Goal: Communication & Community: Answer question/provide support

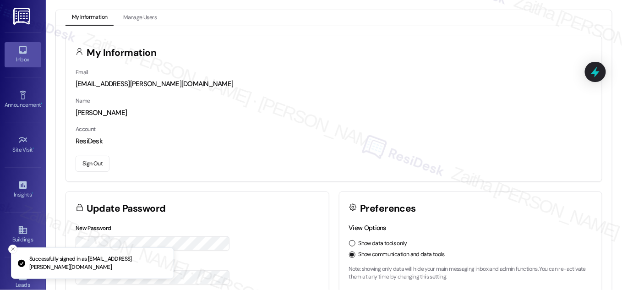
click at [15, 58] on div "Inbox" at bounding box center [23, 59] width 46 height 9
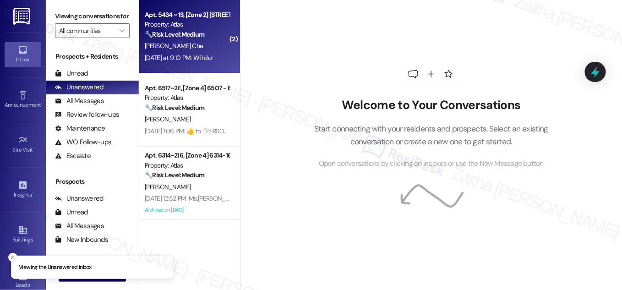
click at [204, 35] on strong "🔧 Risk Level: Medium" at bounding box center [175, 34] width 60 height 8
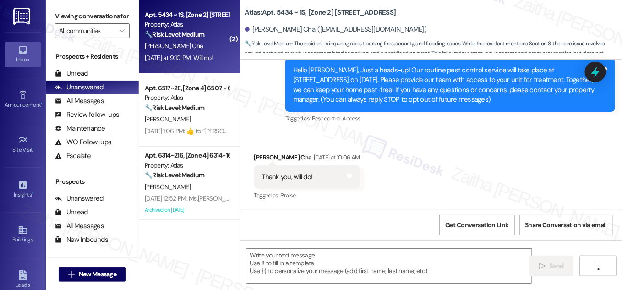
type textarea "Fetching suggested responses. Please feel free to read through the conversation…"
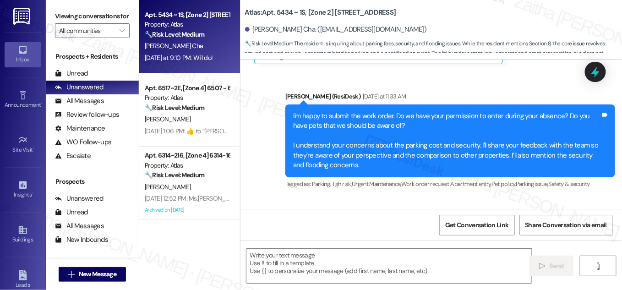
scroll to position [1420, 0]
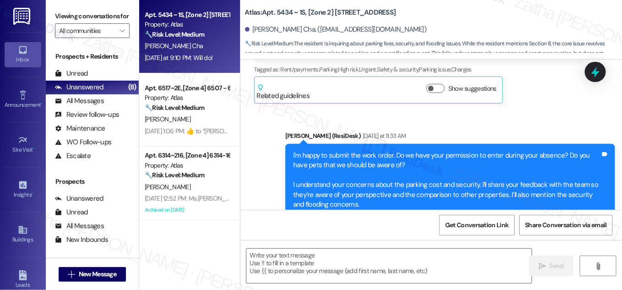
click at [453, 9] on div "Atlas: Apt. 5434 ~ 1S, [Zone 2] [STREET_ADDRESS][PERSON_NAME]. ([EMAIL_ADDRESS]…" at bounding box center [433, 27] width 377 height 50
click at [459, 11] on div "Atlas: Apt. 5434 ~ 1S, [Zone 2] [STREET_ADDRESS][PERSON_NAME]. ([EMAIL_ADDRESS]…" at bounding box center [433, 27] width 377 height 50
click at [81, 38] on input "All communities" at bounding box center [87, 30] width 56 height 15
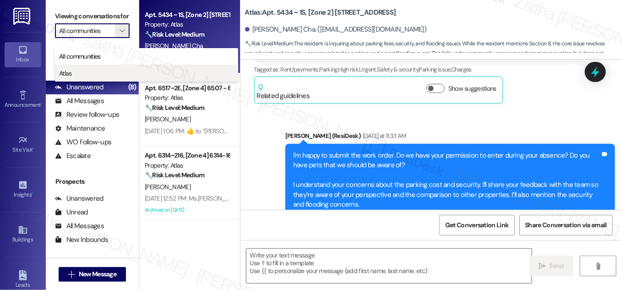
click at [92, 78] on button "Atlas" at bounding box center [146, 73] width 183 height 16
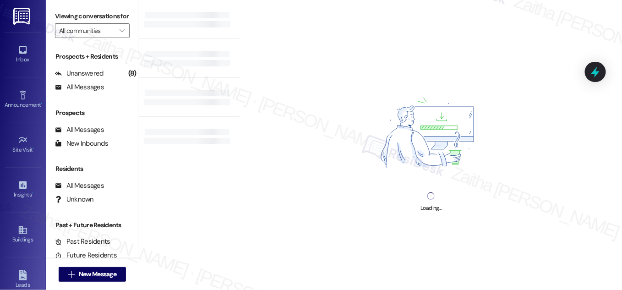
type input "Atlas"
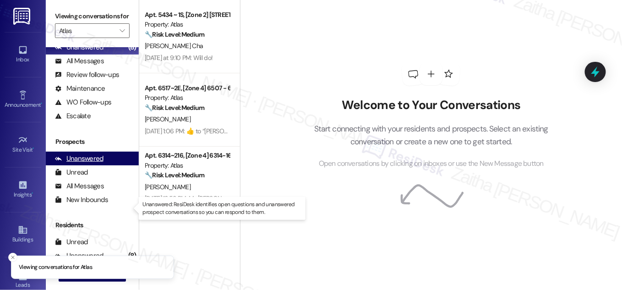
scroll to position [120, 0]
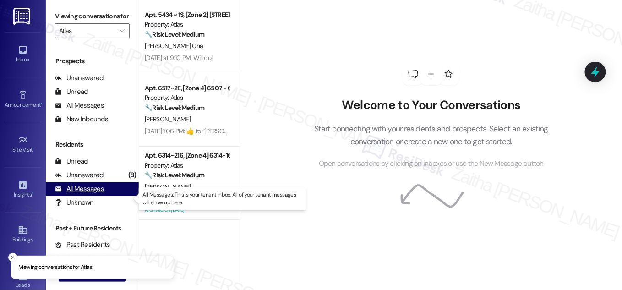
click at [95, 194] on div "All Messages" at bounding box center [79, 189] width 49 height 10
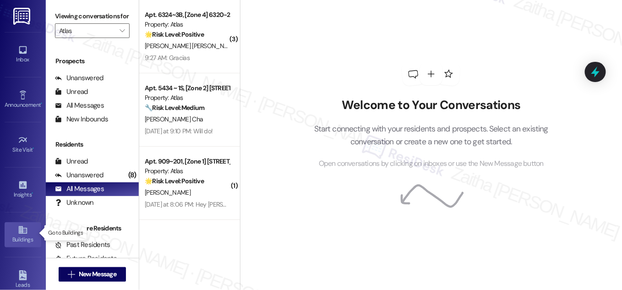
click at [20, 238] on div "Buildings" at bounding box center [23, 239] width 46 height 9
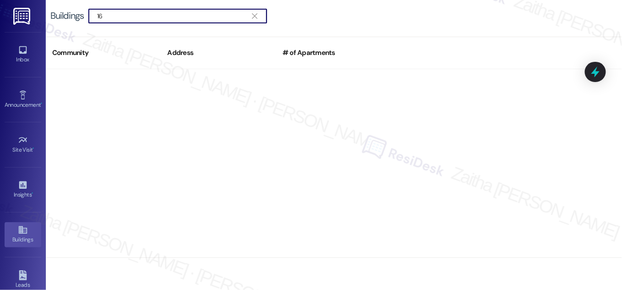
type input "1"
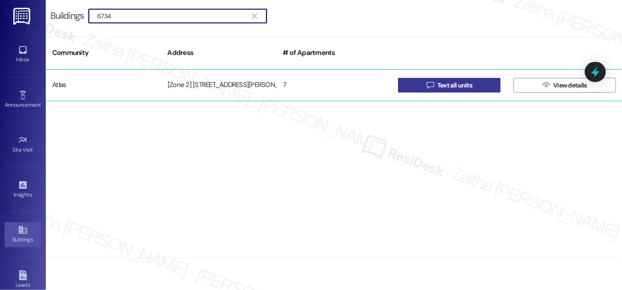
type input "6734"
click at [446, 90] on span " Text all units" at bounding box center [449, 85] width 49 height 14
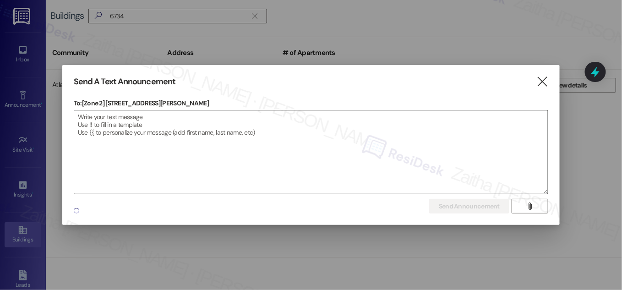
click at [224, 122] on textarea at bounding box center [310, 151] width 473 height 83
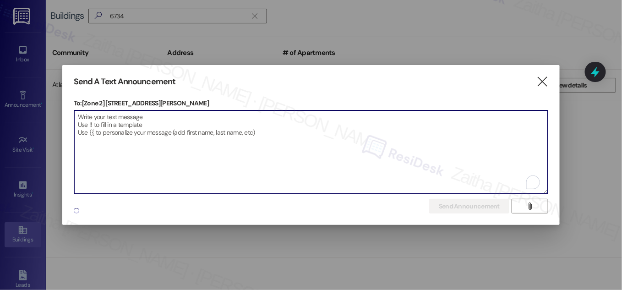
paste textarea "Hello {{first_name}}, Just a heads-up! Our routine pest control service will ta…"
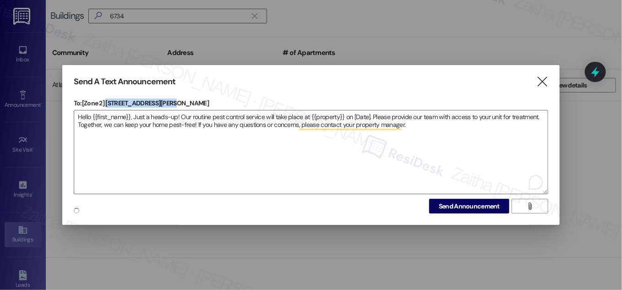
drag, startPoint x: 106, startPoint y: 98, endPoint x: 172, endPoint y: 98, distance: 65.5
click at [172, 98] on p "To: [Zone 2] [STREET_ADDRESS][PERSON_NAME]" at bounding box center [311, 102] width 474 height 9
copy p "[STREET_ADDRESS][PERSON_NAME]"
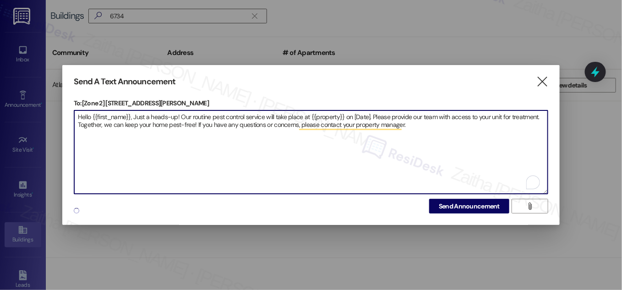
click at [326, 111] on textarea "Hello {{first_name}}, Just a heads-up! Our routine pest control service will ta…" at bounding box center [310, 151] width 473 height 83
paste textarea "[STREET_ADDRESS][PERSON_NAME]"
click at [391, 117] on textarea "Hello {{first_name}}, Just a heads-up! Our routine pest control service will ta…" at bounding box center [310, 151] width 473 height 83
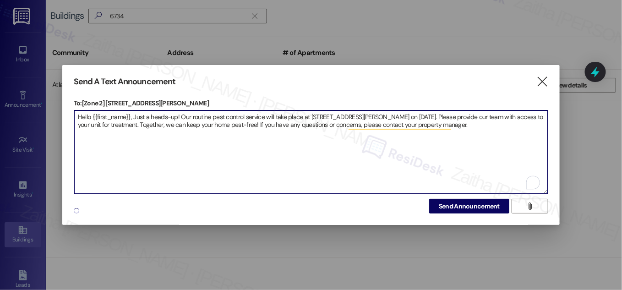
type textarea "Hello {{first_name}}, Just a heads-up! Our routine pest control service will ta…"
click at [462, 207] on span "Send Announcement" at bounding box center [469, 206] width 61 height 10
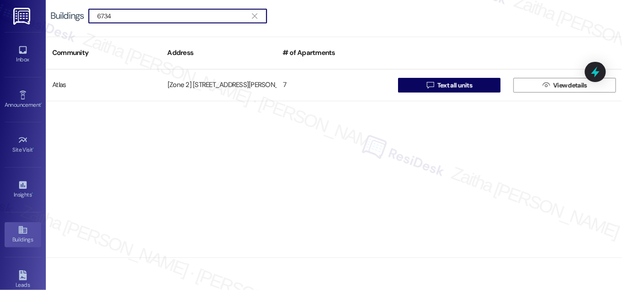
drag, startPoint x: 127, startPoint y: 17, endPoint x: 74, endPoint y: 6, distance: 54.1
click at [74, 7] on div "Buildings  6734 " at bounding box center [334, 16] width 576 height 32
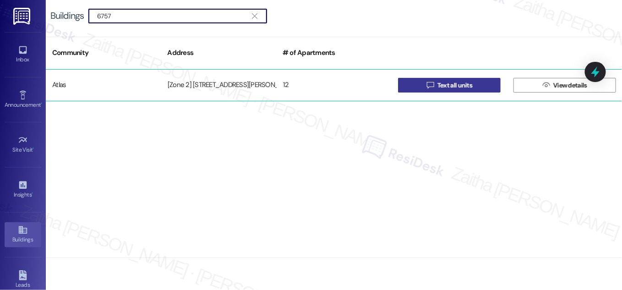
type input "6757"
click at [456, 82] on span "Text all units" at bounding box center [454, 86] width 35 height 10
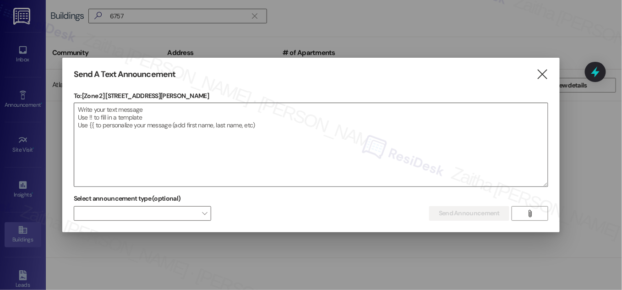
click at [114, 114] on textarea at bounding box center [310, 144] width 473 height 83
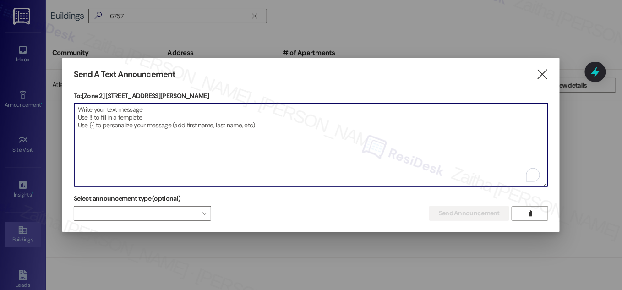
paste textarea "Hello {{first_name}}, Just a heads-up! Our routine pest control service will ta…"
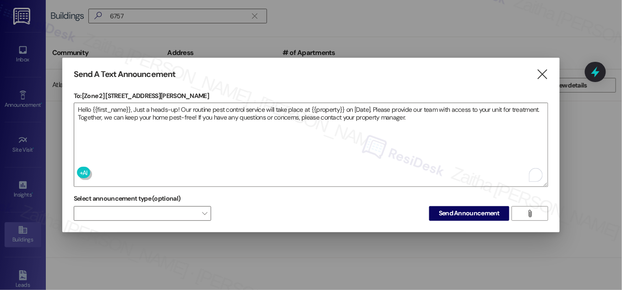
click at [105, 94] on p "To: [Zone 2] [STREET_ADDRESS][PERSON_NAME]" at bounding box center [311, 95] width 474 height 9
drag, startPoint x: 107, startPoint y: 93, endPoint x: 171, endPoint y: 93, distance: 64.1
click at [171, 93] on p "To: [Zone 2] [STREET_ADDRESS][PERSON_NAME]" at bounding box center [311, 95] width 474 height 9
copy p "[STREET_ADDRESS][PERSON_NAME]"
click at [222, 86] on div "Send A Text Announcement  To: [Zone 2] [STREET_ADDRESS][PERSON_NAME]  Drop im…" at bounding box center [310, 145] width 497 height 174
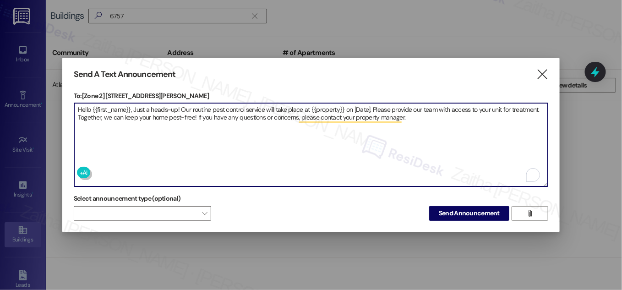
click at [329, 108] on textarea "Hello {{first_name}}, Just a heads-up! Our routine pest control service will ta…" at bounding box center [310, 144] width 473 height 83
paste textarea "[STREET_ADDRESS][PERSON_NAME]"
click at [389, 105] on textarea "Hello {{first_name}}, Just a heads-up! Our routine pest control service will ta…" at bounding box center [310, 144] width 473 height 83
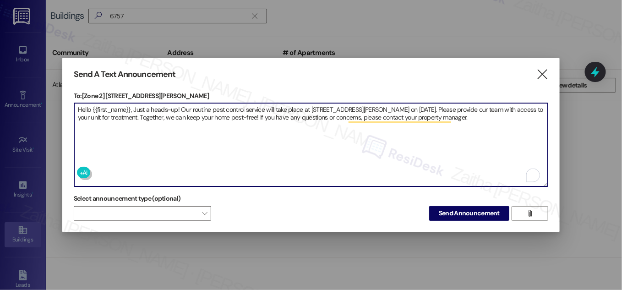
type textarea "Hello {{first_name}}, Just a heads-up! Our routine pest control service will ta…"
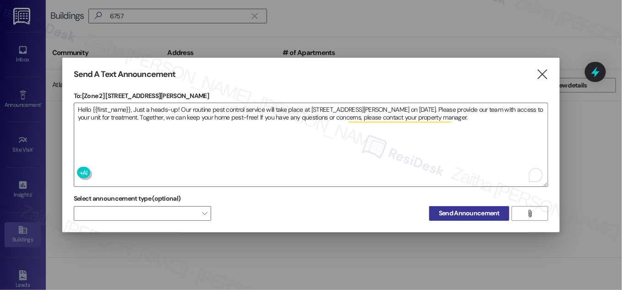
click at [452, 208] on span "Send Announcement" at bounding box center [469, 213] width 61 height 10
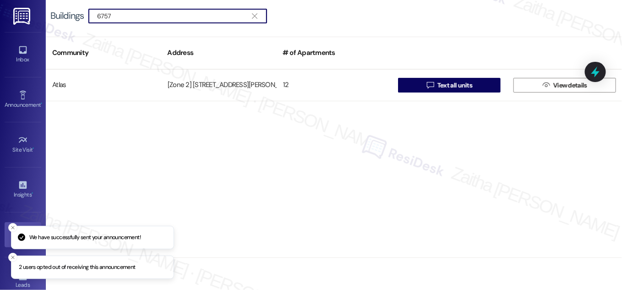
drag, startPoint x: 147, startPoint y: 13, endPoint x: 56, endPoint y: 9, distance: 91.6
click at [56, 9] on div "Buildings  6757 " at bounding box center [163, 16] width 226 height 15
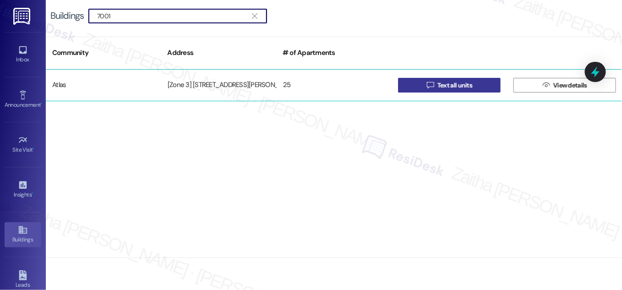
type input "7001"
click at [431, 87] on icon "" at bounding box center [430, 84] width 7 height 7
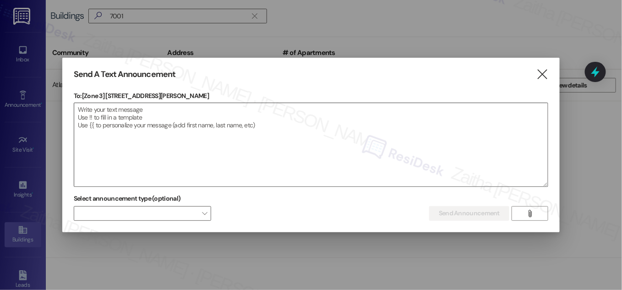
click at [123, 121] on textarea at bounding box center [310, 144] width 473 height 83
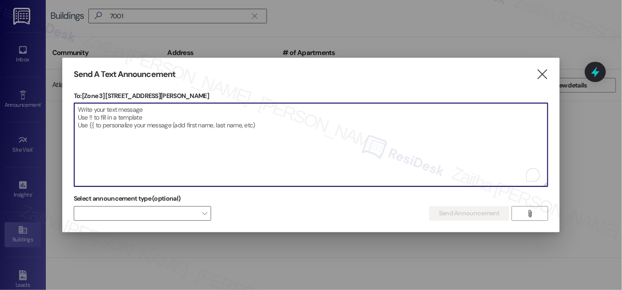
paste textarea "Hello {{first_name}}, Just a heads-up! Our routine pest control service will ta…"
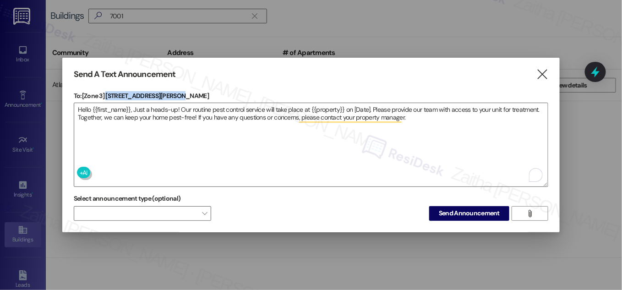
drag, startPoint x: 107, startPoint y: 95, endPoint x: 171, endPoint y: 94, distance: 64.6
click at [172, 94] on p "To: [Zone 3] [STREET_ADDRESS][PERSON_NAME]" at bounding box center [311, 95] width 474 height 9
copy p "[STREET_ADDRESS][PERSON_NAME]"
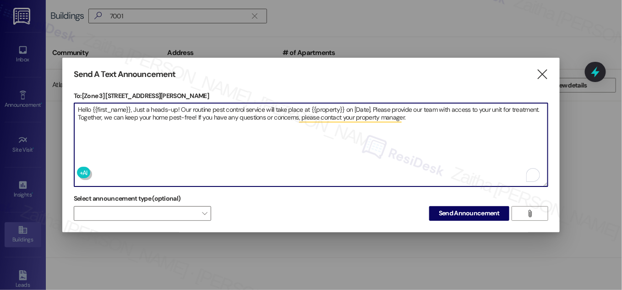
click at [328, 108] on textarea "Hello {{first_name}}, Just a heads-up! Our routine pest control service will ta…" at bounding box center [310, 144] width 473 height 83
paste textarea "[STREET_ADDRESS][PERSON_NAME]"
click at [389, 104] on textarea "Hello {{first_name}}, Just a heads-up! Our routine pest control service will ta…" at bounding box center [310, 144] width 473 height 83
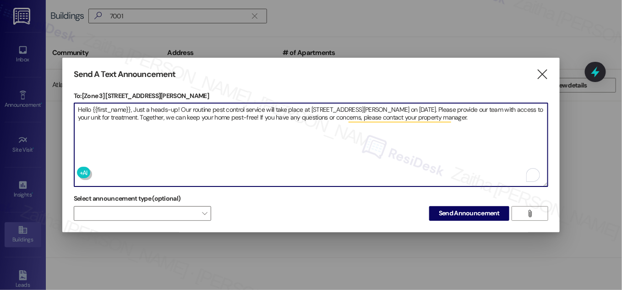
type textarea "Hello {{first_name}}, Just a heads-up! Our routine pest control service will ta…"
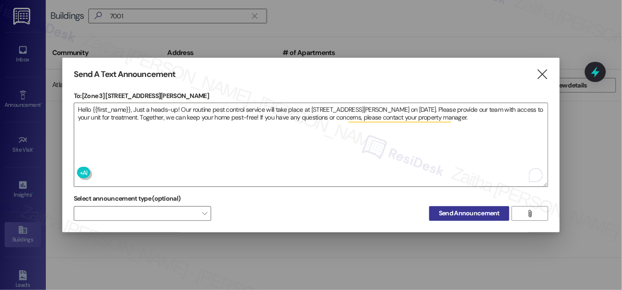
click at [458, 208] on span "Send Announcement" at bounding box center [469, 213] width 61 height 10
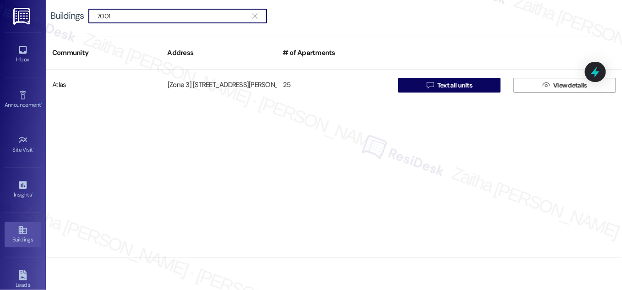
drag, startPoint x: 154, startPoint y: 15, endPoint x: 56, endPoint y: 14, distance: 97.5
click at [56, 14] on div "Buildings  7001 " at bounding box center [163, 16] width 226 height 15
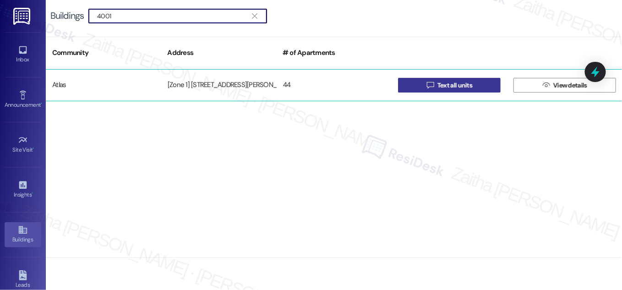
type input "4001"
click at [454, 83] on span "Text all units" at bounding box center [454, 86] width 35 height 10
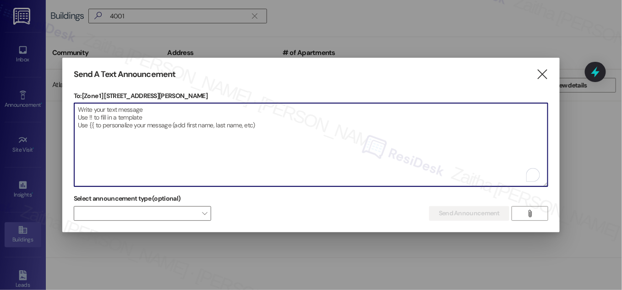
click at [152, 109] on textarea "To enrich screen reader interactions, please activate Accessibility in Grammarl…" at bounding box center [310, 144] width 473 height 83
paste textarea "Hello {{first_name}}, Just a heads-up! Our routine pest control service will ta…"
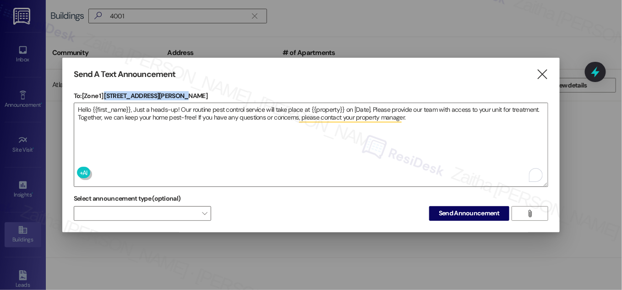
drag, startPoint x: 105, startPoint y: 93, endPoint x: 178, endPoint y: 92, distance: 72.8
click at [178, 92] on p "To: [Zone 1] [STREET_ADDRESS][PERSON_NAME]" at bounding box center [311, 95] width 474 height 9
copy p "[STREET_ADDRESS][PERSON_NAME]"
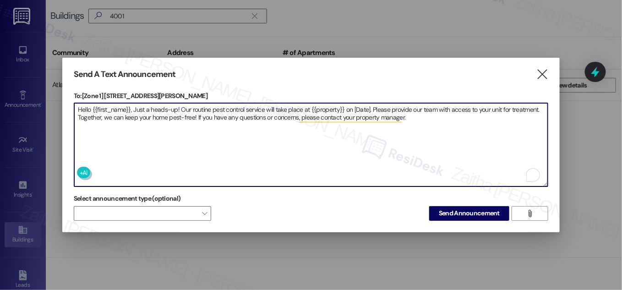
click at [328, 103] on textarea "Hello {{first_name}}, Just a heads-up! Our routine pest control service will ta…" at bounding box center [310, 144] width 473 height 83
paste textarea "[STREET_ADDRESS][PERSON_NAME]"
click at [396, 108] on textarea "Hello {{first_name}}, Just a heads-up! Our routine pest control service will ta…" at bounding box center [310, 144] width 473 height 83
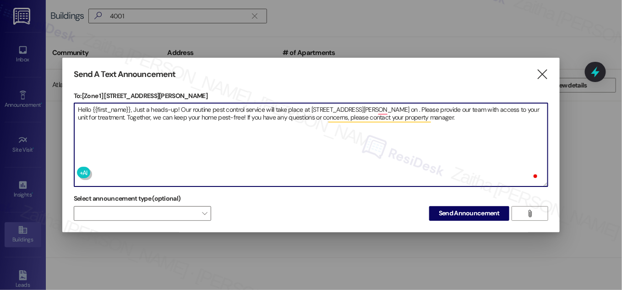
paste textarea "[STREET_ADDRESS][PERSON_NAME]"
type textarea "Hello {{first_name}}, Just a heads-up! Our routine pest control service will ta…"
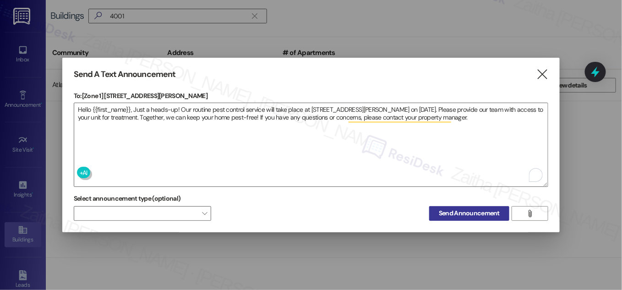
click at [473, 214] on span "Send Announcement" at bounding box center [469, 213] width 61 height 10
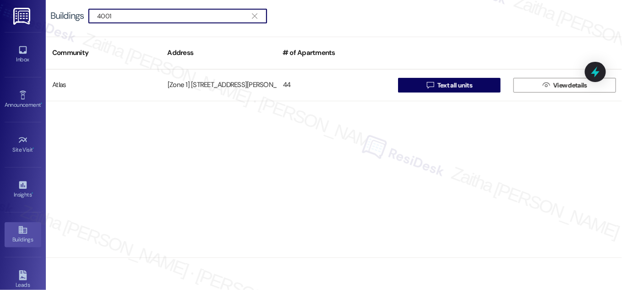
drag, startPoint x: 136, startPoint y: 16, endPoint x: 83, endPoint y: 15, distance: 53.6
click at [83, 15] on div "Buildings  4001 " at bounding box center [163, 16] width 226 height 15
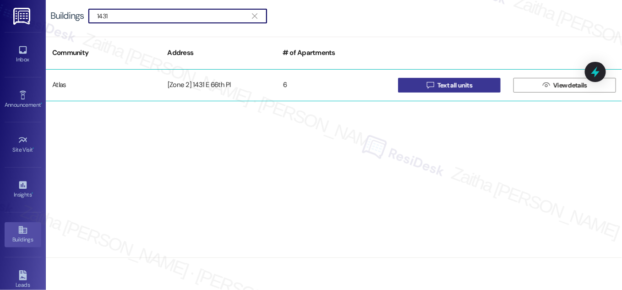
type input "1431"
click at [459, 83] on span "Text all units" at bounding box center [454, 86] width 35 height 10
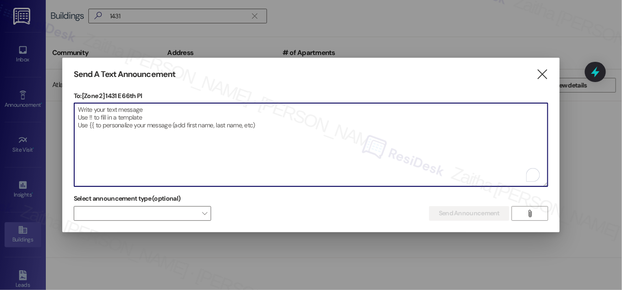
click at [113, 112] on textarea "To enrich screen reader interactions, please activate Accessibility in Grammarl…" at bounding box center [310, 144] width 473 height 83
paste textarea "Hello {{first_name}}, Just a heads-up! Our routine pest control service will ta…"
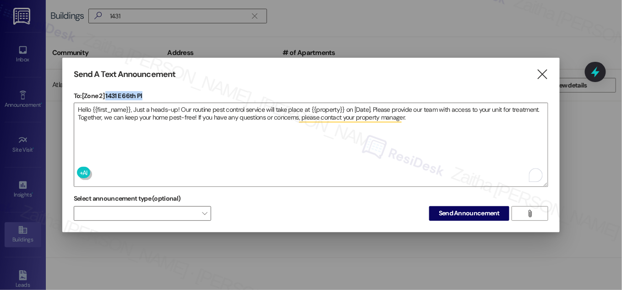
drag, startPoint x: 107, startPoint y: 95, endPoint x: 145, endPoint y: 96, distance: 38.0
click at [145, 96] on p "To: [Zone 2] 1431 E 66th Pl" at bounding box center [311, 95] width 474 height 9
copy p "1431 E 66th Pl"
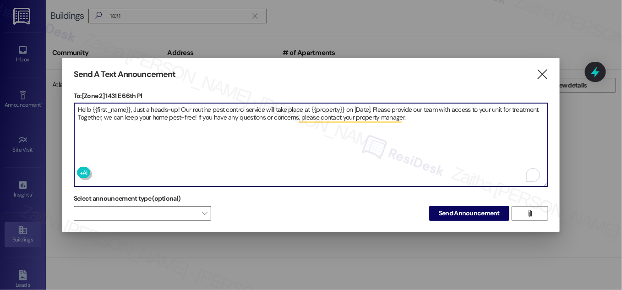
click at [318, 103] on textarea "Hello {{first_name}}, Just a heads-up! Our routine pest control service will ta…" at bounding box center [310, 144] width 473 height 83
click at [322, 104] on textarea "Hello {{first_name}}, Just a heads-up! Our routine pest control service will ta…" at bounding box center [310, 144] width 473 height 83
paste textarea "1431 E 66th Pl"
click at [364, 109] on textarea "Hello {{first_name}}, Just a heads-up! Our routine pest control service will ta…" at bounding box center [310, 144] width 473 height 83
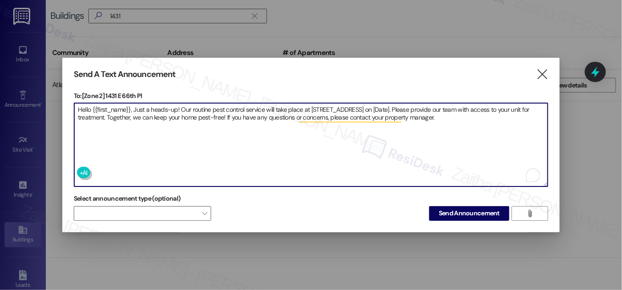
click at [364, 109] on textarea "Hello {{first_name}}, Just a heads-up! Our routine pest control service will ta…" at bounding box center [310, 144] width 473 height 83
type textarea "Hello {{first_name}}, Just a heads-up! Our routine pest control service will ta…"
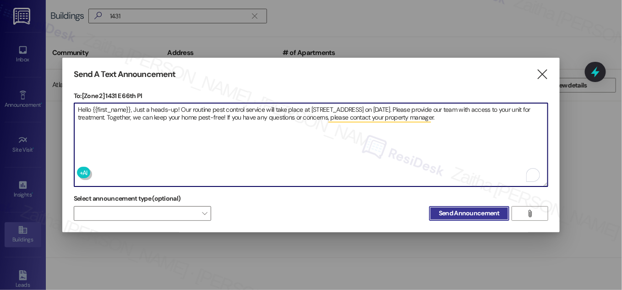
click at [460, 211] on span "Send Announcement" at bounding box center [469, 213] width 61 height 10
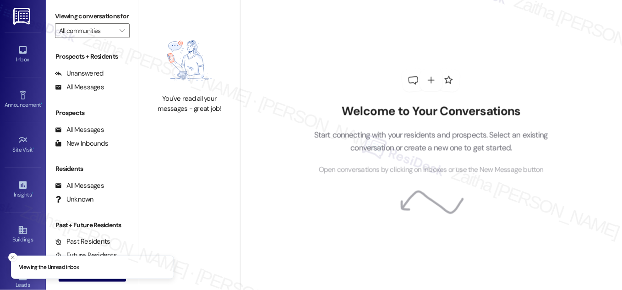
type input "Atlas"
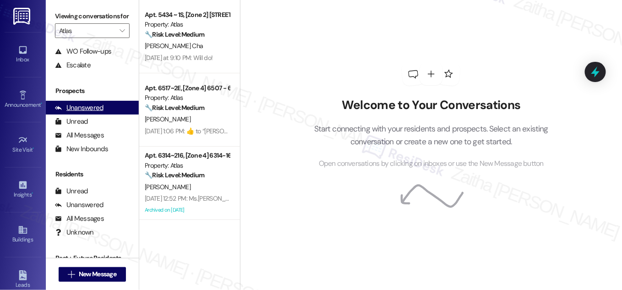
scroll to position [120, 0]
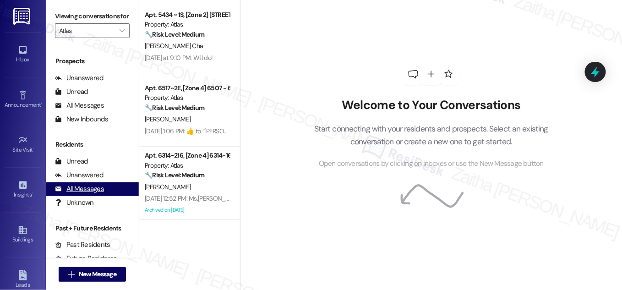
click at [84, 194] on div "All Messages" at bounding box center [79, 189] width 49 height 10
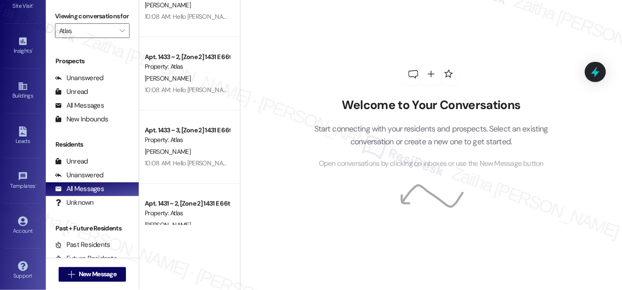
scroll to position [0, 0]
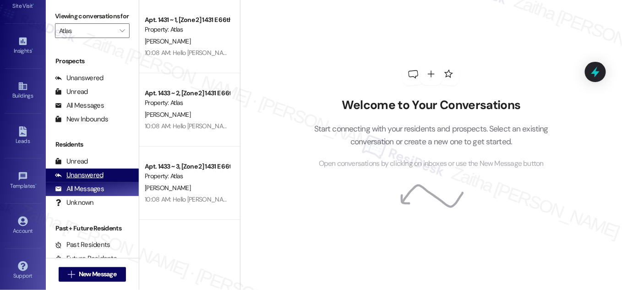
click at [79, 180] on div "Unanswered" at bounding box center [79, 175] width 49 height 10
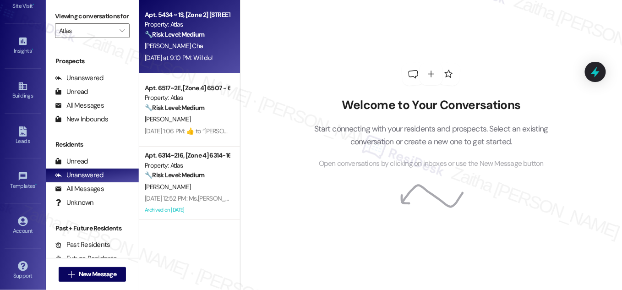
click at [222, 45] on div "[PERSON_NAME] Cha" at bounding box center [187, 45] width 87 height 11
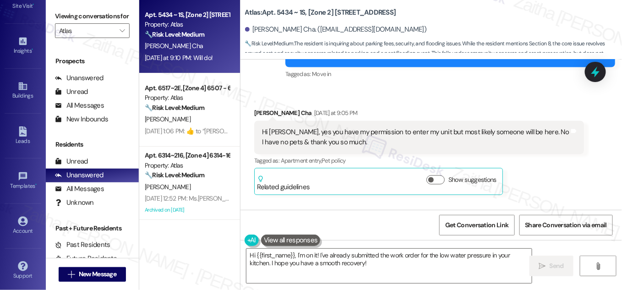
scroll to position [1669, 0]
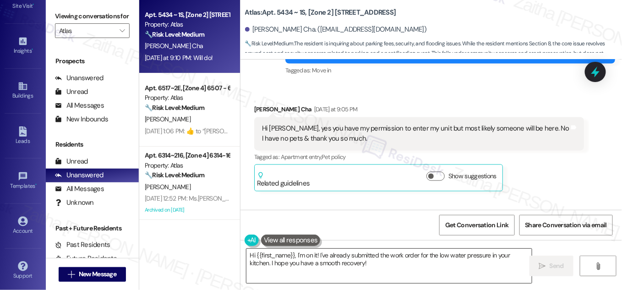
click at [296, 254] on textarea "Hi {{first_name}}, I'm on it! I've already submitted the work order for the low…" at bounding box center [388, 266] width 285 height 34
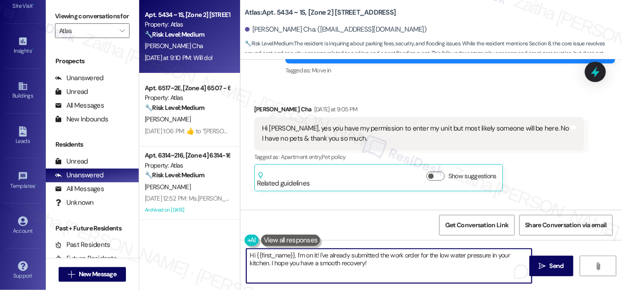
drag, startPoint x: 364, startPoint y: 260, endPoint x: 368, endPoint y: 262, distance: 5.3
click at [368, 262] on textarea "Hi {{first_name}}, I'm on it! I've already submitted the work order for the low…" at bounding box center [388, 266] width 285 height 34
click at [369, 262] on textarea "Hi {{first_name}}, I'm on it! I've already submitted the work order for the low…" at bounding box center [388, 266] width 285 height 34
click at [315, 255] on textarea "Hi {{first_name}}, I'm on it! I've already submitted the work order for the low…" at bounding box center [388, 266] width 285 height 34
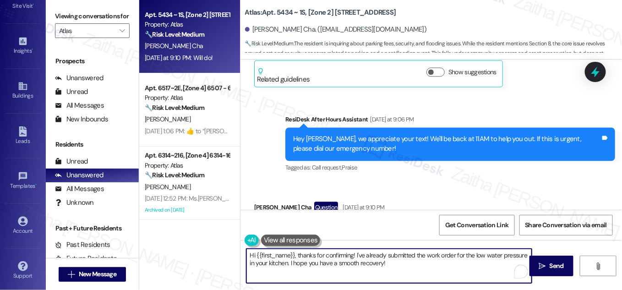
scroll to position [1794, 0]
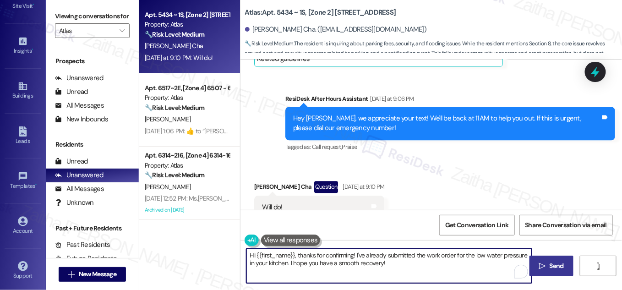
type textarea "Hi {{first_name}}, thanks for confirming! I've already submitted the work order…"
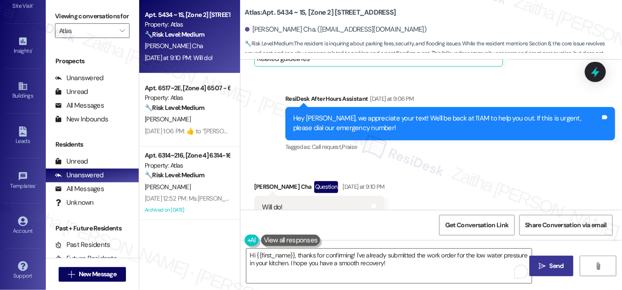
click at [559, 271] on button " Send" at bounding box center [551, 265] width 44 height 21
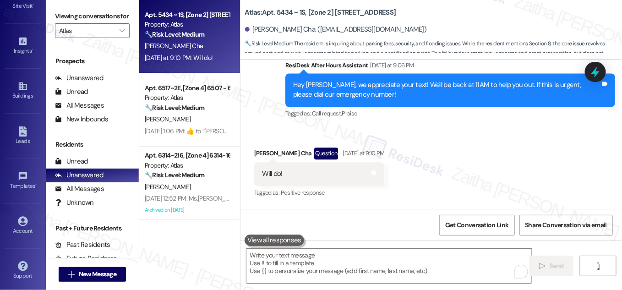
scroll to position [1868, 0]
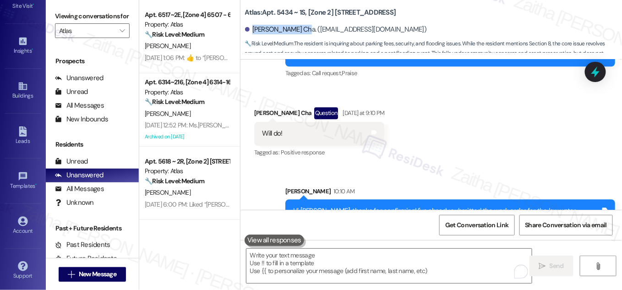
drag, startPoint x: 251, startPoint y: 30, endPoint x: 298, endPoint y: 25, distance: 47.0
click at [298, 25] on div "[PERSON_NAME] Cha. ([EMAIL_ADDRESS][DOMAIN_NAME])" at bounding box center [336, 30] width 182 height 10
copy div "[PERSON_NAME] Cha"
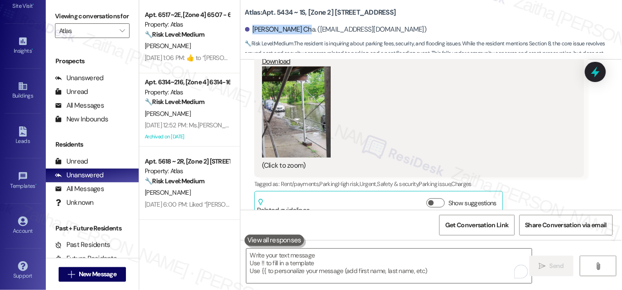
scroll to position [1410, 0]
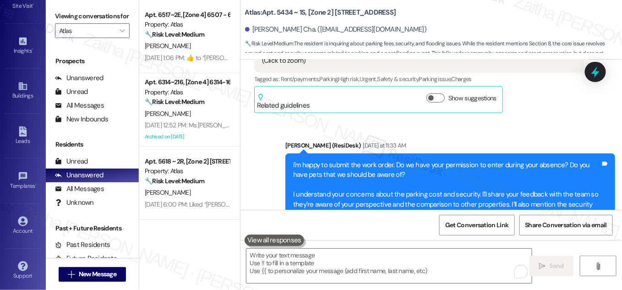
click at [469, 120] on div "Sent via SMS Sarah (ResiDesk) Yesterday at 11:33 AM I'm happy to submit the wor…" at bounding box center [430, 231] width 381 height 223
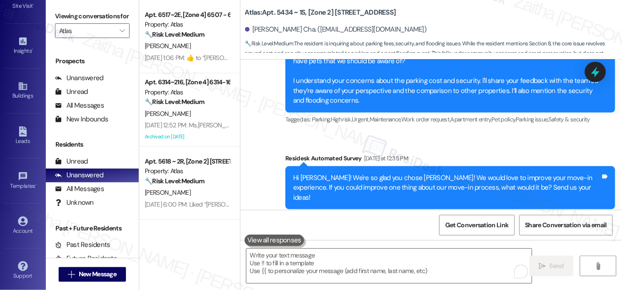
scroll to position [1576, 0]
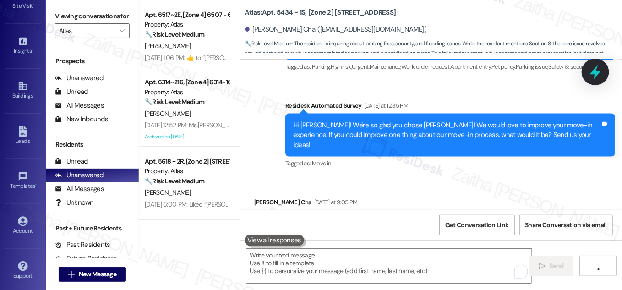
click at [592, 74] on icon at bounding box center [595, 72] width 16 height 16
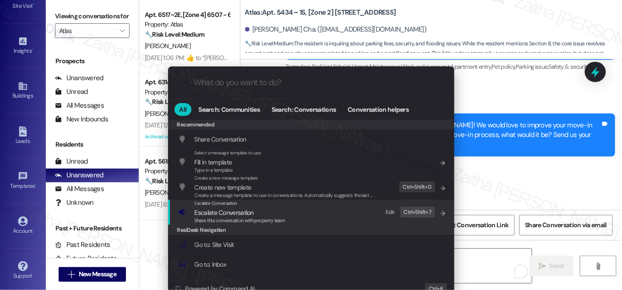
click at [212, 213] on span "Escalate Conversation" at bounding box center [224, 212] width 59 height 8
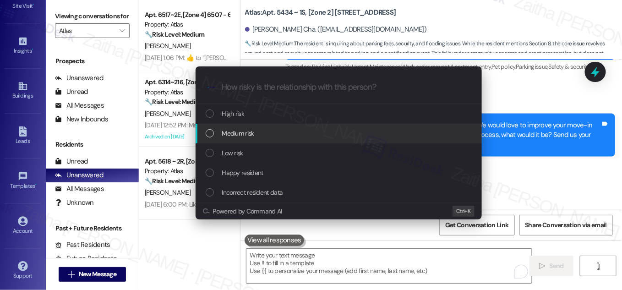
click at [230, 137] on span "Medium risk" at bounding box center [238, 133] width 32 height 10
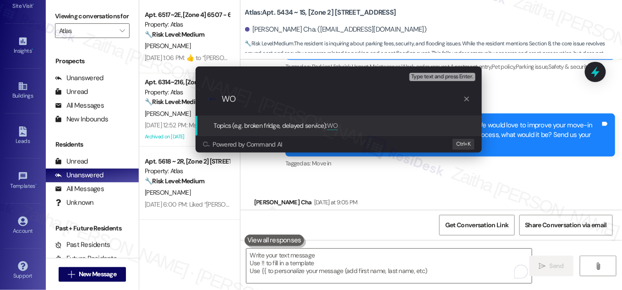
paste input "#165940"
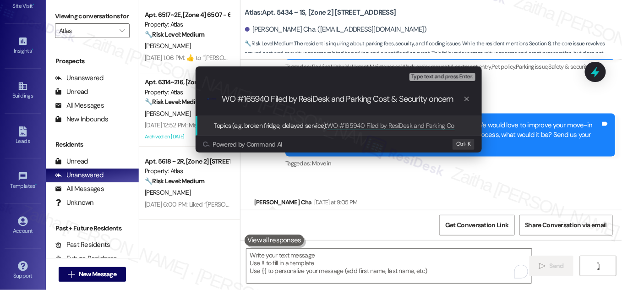
type input "WO #165940 Filed by ResiDesk and Parking Cost & Security Concern"
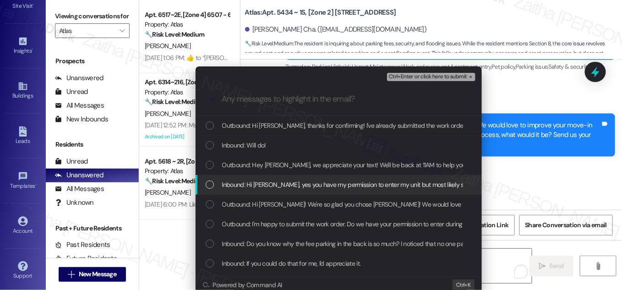
click at [209, 185] on div "List of options" at bounding box center [210, 184] width 8 height 8
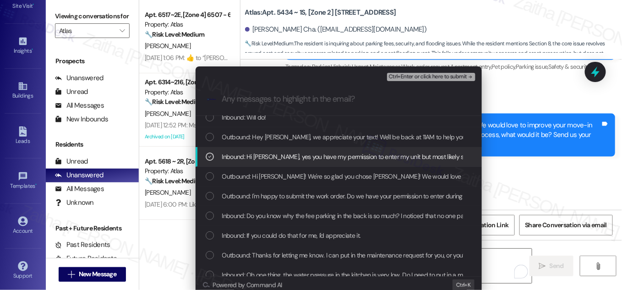
scroll to position [41, 0]
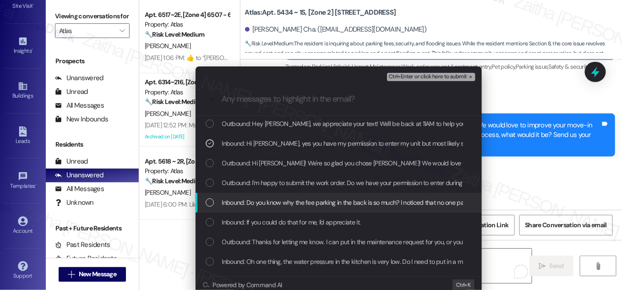
click at [207, 202] on div "List of options" at bounding box center [210, 202] width 8 height 8
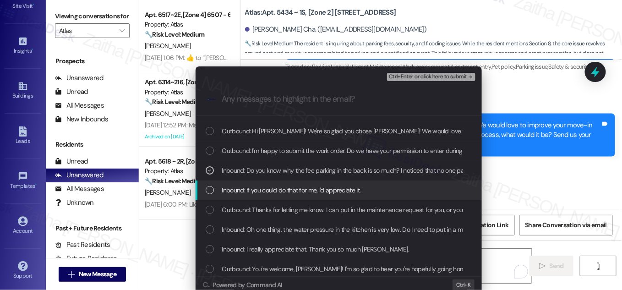
scroll to position [125, 0]
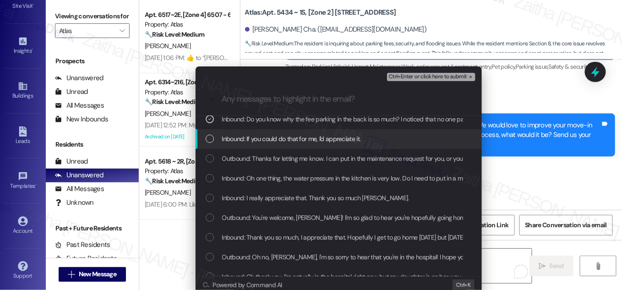
click at [210, 139] on div "List of options" at bounding box center [210, 139] width 8 height 8
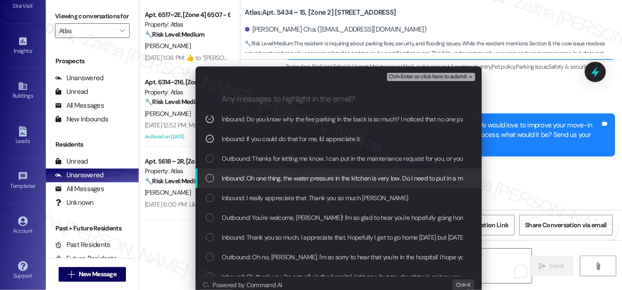
click at [212, 181] on div "Inbound: Oh one thing, the water pressure in the kitchen is very low. Do I need…" at bounding box center [340, 178] width 268 height 10
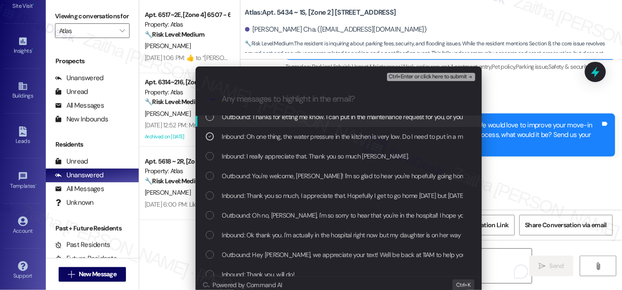
click at [438, 76] on span "Ctrl+Enter or click here to submit" at bounding box center [428, 77] width 78 height 6
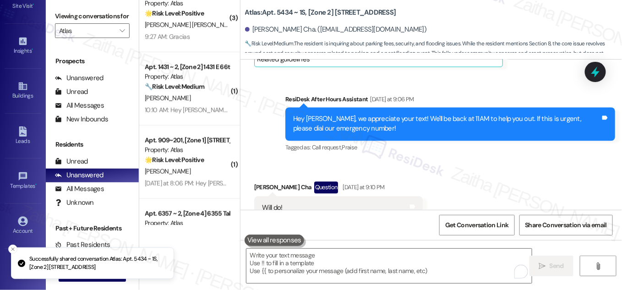
scroll to position [195, 0]
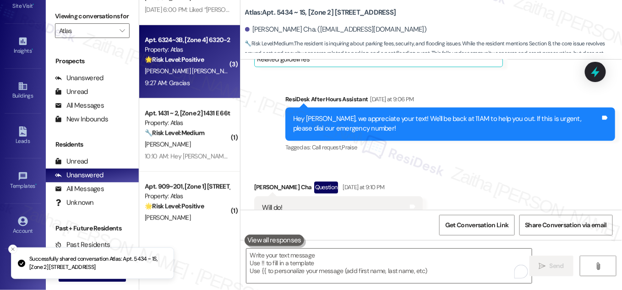
click at [210, 74] on div "[PERSON_NAME] [PERSON_NAME]" at bounding box center [187, 70] width 87 height 11
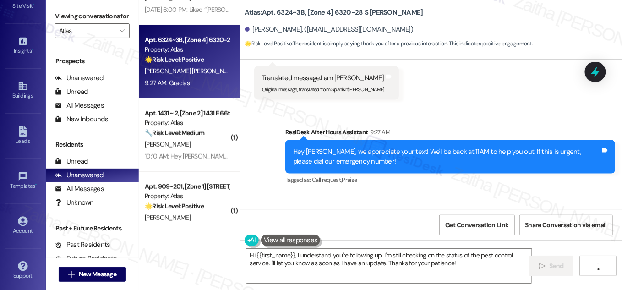
scroll to position [1631, 0]
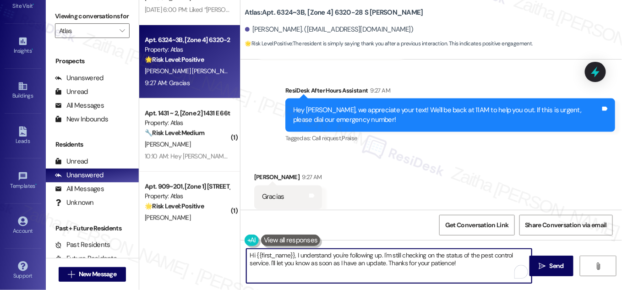
drag, startPoint x: 295, startPoint y: 254, endPoint x: 467, endPoint y: 269, distance: 172.9
click at [467, 269] on textarea "Hi {{first_name}}, I understand you're following up. I'm still checking on the …" at bounding box center [388, 266] width 285 height 34
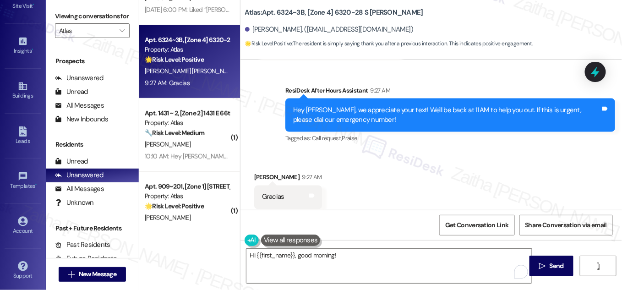
click at [289, 238] on button at bounding box center [291, 239] width 60 height 11
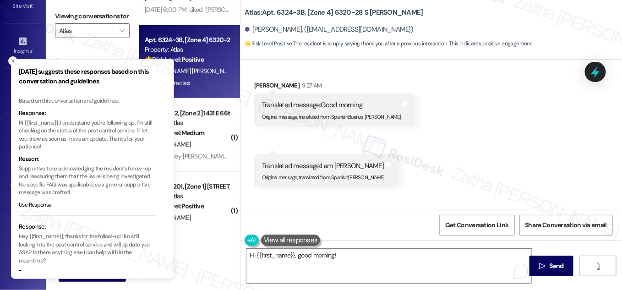
scroll to position [1506, 0]
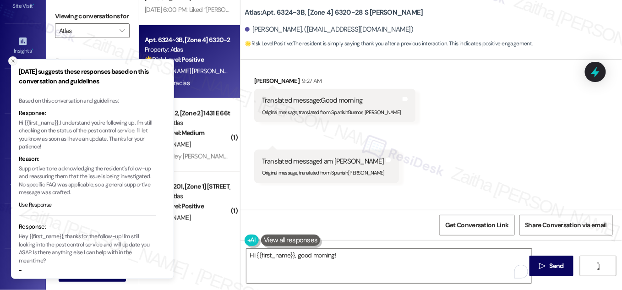
click at [11, 61] on icon "Close toast" at bounding box center [12, 60] width 5 height 5
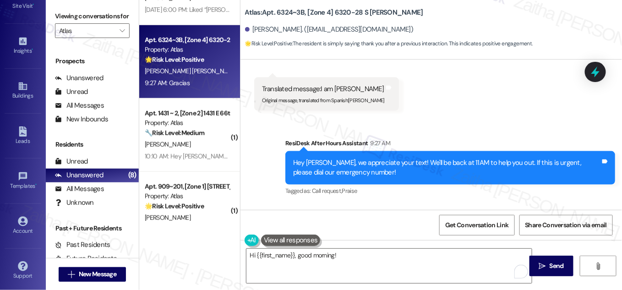
scroll to position [1631, 0]
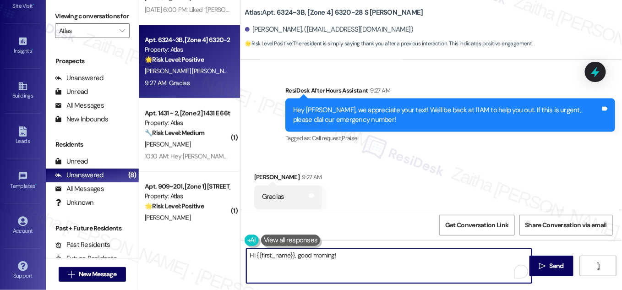
click at [354, 255] on textarea "Hi {{first_name}}, good morning!" at bounding box center [388, 266] width 285 height 34
drag, startPoint x: 245, startPoint y: 256, endPoint x: 437, endPoint y: 260, distance: 191.4
click at [437, 260] on textarea "Hi {{first_name}}, good morning! How can I help you today?" at bounding box center [388, 266] width 285 height 34
type textarea "Hi {{first_name}}, good morning! How can I help you today?"
click at [409, 174] on div "Received via SMS Alejandro Salazar Gomez 9:27 AM Gracias Tags and notes Tagged …" at bounding box center [430, 190] width 381 height 77
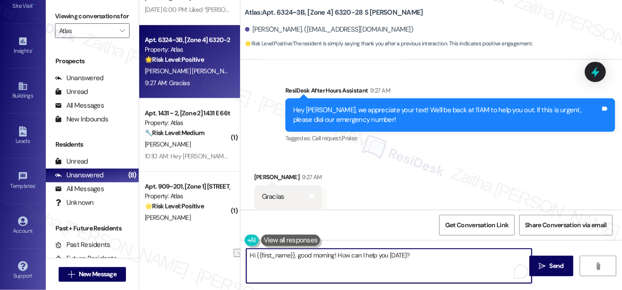
drag, startPoint x: 411, startPoint y: 254, endPoint x: 244, endPoint y: 257, distance: 167.2
click at [246, 257] on div "Hi {{first_name}}, good morning! How can I help you today?" at bounding box center [389, 265] width 286 height 35
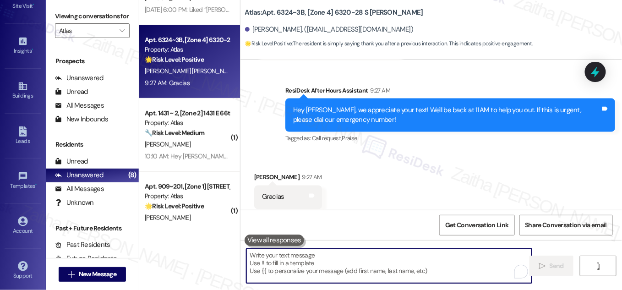
paste textarea "Hi {{first_name}}, good morning! How can I assist you today?"
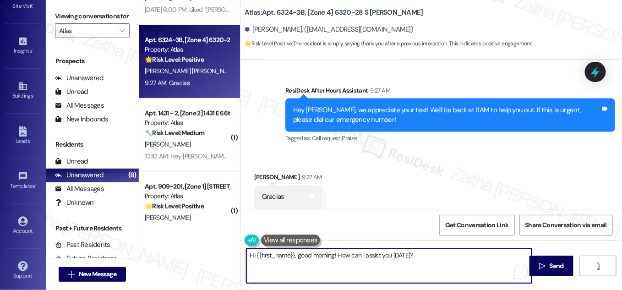
type textarea "Hi {{first_name}}, good morning! How can I assist you today?"
click at [598, 73] on icon at bounding box center [595, 71] width 8 height 11
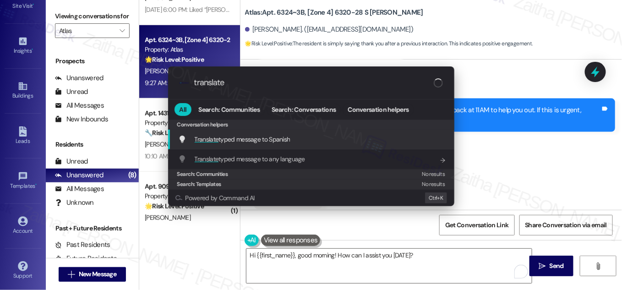
type input "translate"
click at [284, 136] on span "Translate typed message to Spanish" at bounding box center [243, 139] width 96 height 8
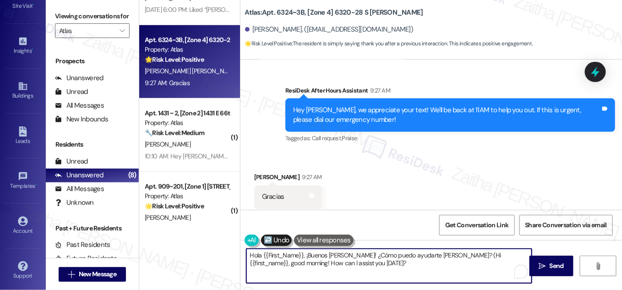
type textarea "Hola {{First_Name}}, ¡Buenos días! ¿Cómo puedo ayudarte hoy? (Hi {{first_name}}…"
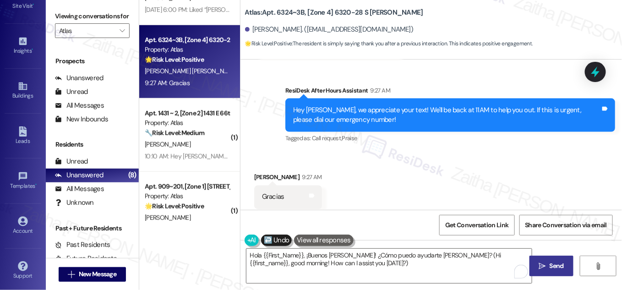
click at [546, 260] on button " Send" at bounding box center [551, 265] width 44 height 21
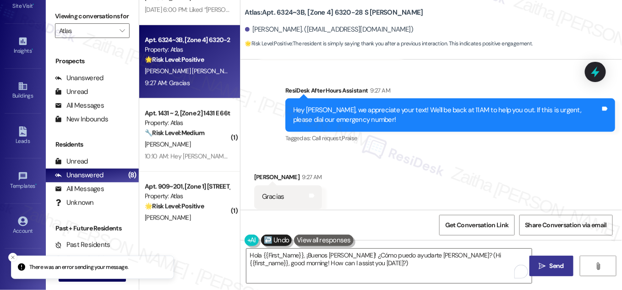
click at [543, 265] on icon "" at bounding box center [542, 265] width 7 height 7
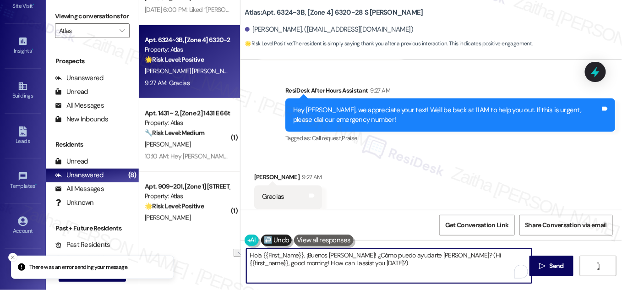
drag, startPoint x: 419, startPoint y: 253, endPoint x: 381, endPoint y: 255, distance: 38.0
click at [381, 255] on textarea "Hola {{First_Name}}, ¡Buenos días! ¿Cómo puedo ayudarte hoy? (Hi {{first_name}}…" at bounding box center [388, 266] width 285 height 34
click at [365, 262] on textarea "Hola {{First_Name}}, ¡Buenos días! ¿Cómo puedo ayudarte hoy? (Hi {{first_name}}…" at bounding box center [388, 266] width 285 height 34
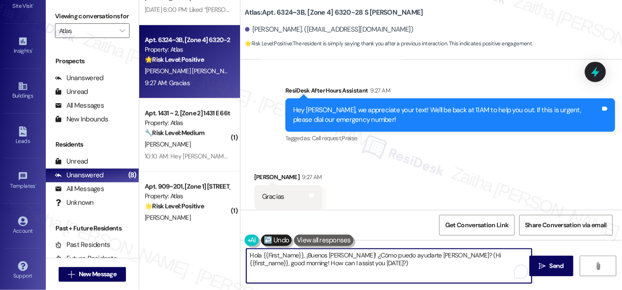
drag, startPoint x: 419, startPoint y: 253, endPoint x: 244, endPoint y: 256, distance: 175.8
click at [246, 256] on div "Hola {{First_Name}}, ¡Buenos días! ¿Cómo puedo ayudarte hoy? (Hi {{first_name}}…" at bounding box center [389, 265] width 286 height 35
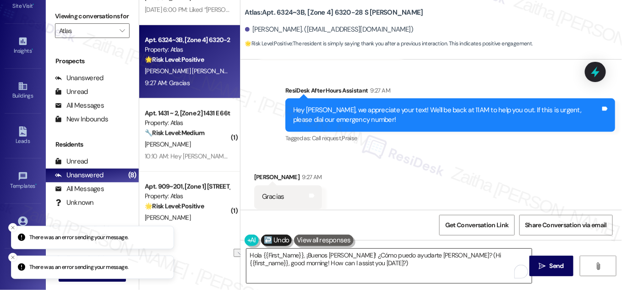
click at [246, 256] on div "Hola {{First_Name}}, ¡Buenos días! ¿Cómo puedo ayudarte hoy? (Hi {{first_name}}…" at bounding box center [389, 265] width 286 height 35
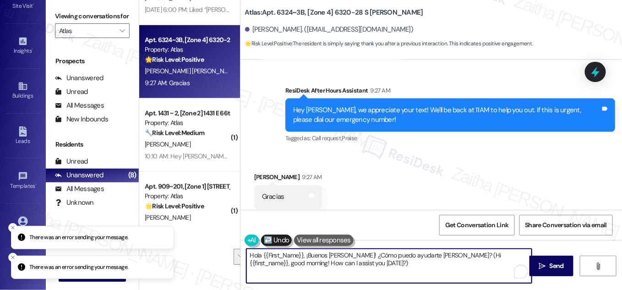
drag, startPoint x: 244, startPoint y: 253, endPoint x: 352, endPoint y: 274, distance: 109.6
click at [352, 274] on textarea "Hola {{First_Name}}, ¡Buenos días! ¿Cómo puedo ayudarte hoy? (Hi {{first_name}}…" at bounding box center [388, 266] width 285 height 34
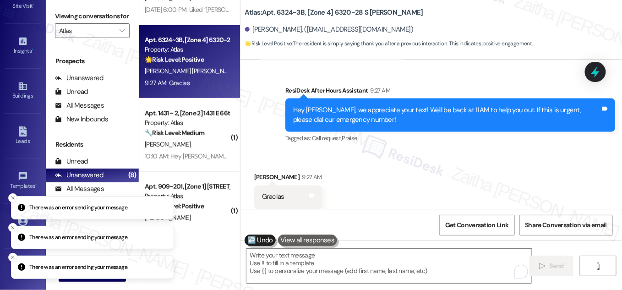
click at [256, 243] on button at bounding box center [259, 239] width 31 height 11
type textarea "Hi {{first_name}}, good morning! How can I assist you today?"
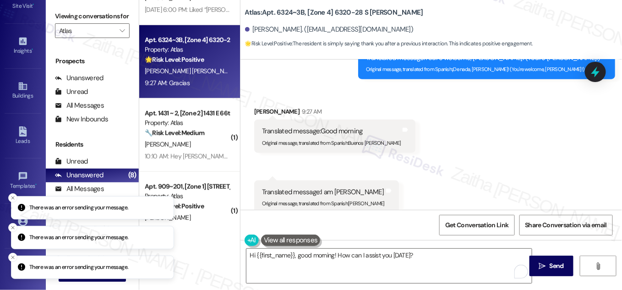
scroll to position [1423, 0]
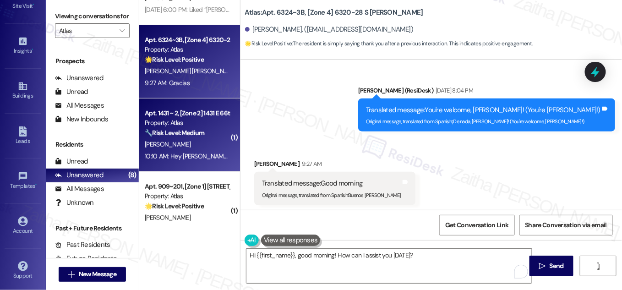
click at [222, 137] on div "🔧 Risk Level: Medium The resident is asking for the property manager's contact …" at bounding box center [187, 133] width 85 height 10
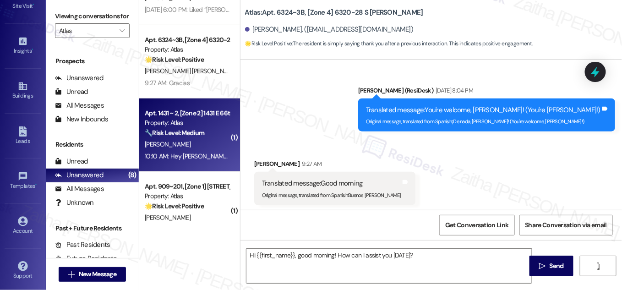
type textarea "Fetching suggested responses. Please feel free to read through the conversation…"
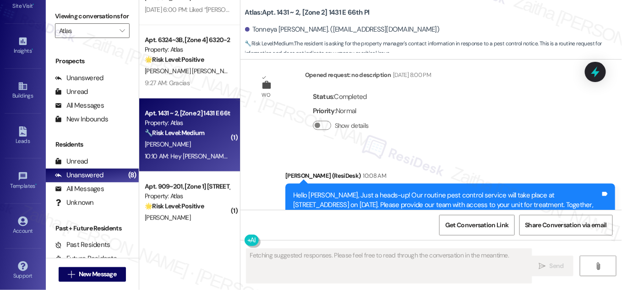
scroll to position [2912, 0]
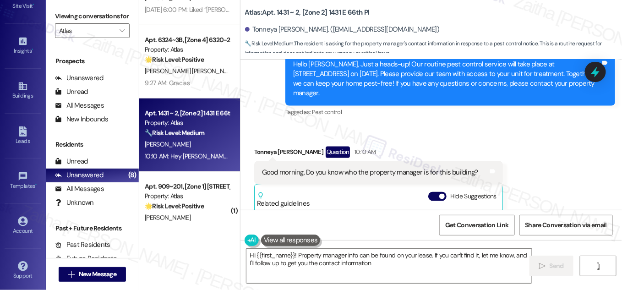
type textarea "Hi {{first_name}}! Property manager info can be found on your lease. If you can…"
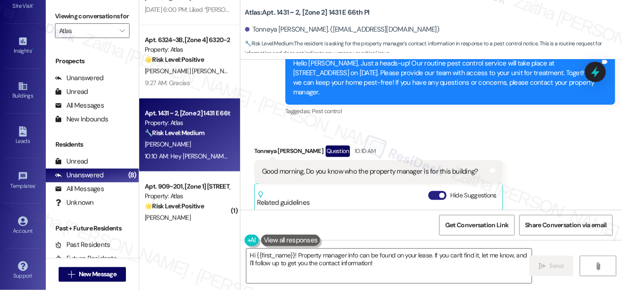
click at [431, 191] on button "Hide Suggestions" at bounding box center [437, 195] width 18 height 9
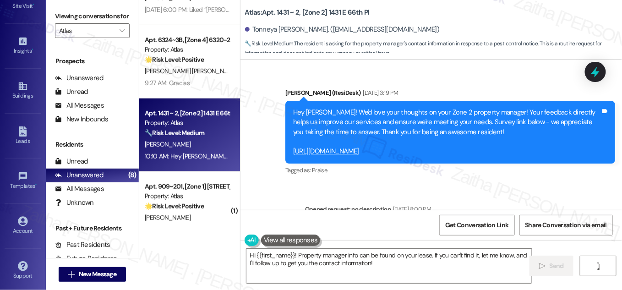
scroll to position [2163, 0]
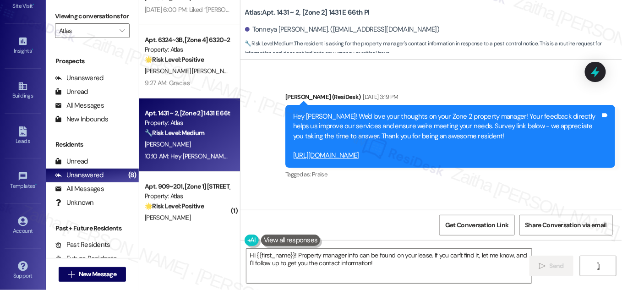
click at [353, 151] on link "https://tally.so/r/wbLooe" at bounding box center [326, 155] width 66 height 9
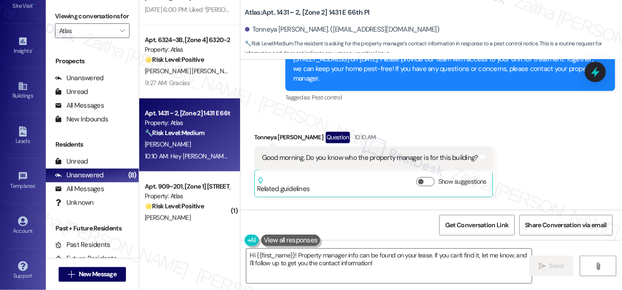
scroll to position [2870, 0]
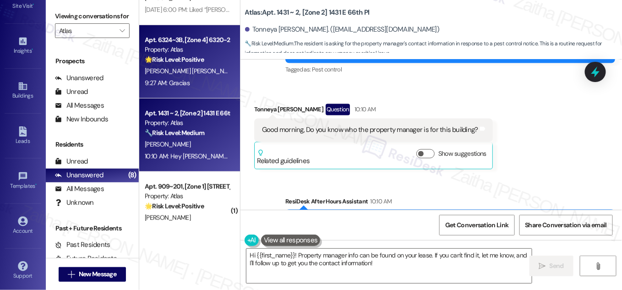
click at [207, 85] on div "9:27 AM: Gracias 9:27 AM: Gracias" at bounding box center [187, 82] width 87 height 11
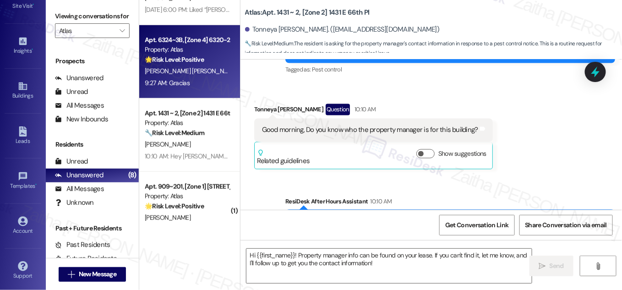
type textarea "Fetching suggested responses. Please feel free to read through the conversation…"
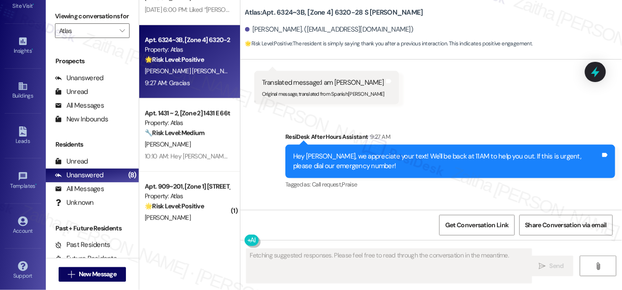
scroll to position [1631, 0]
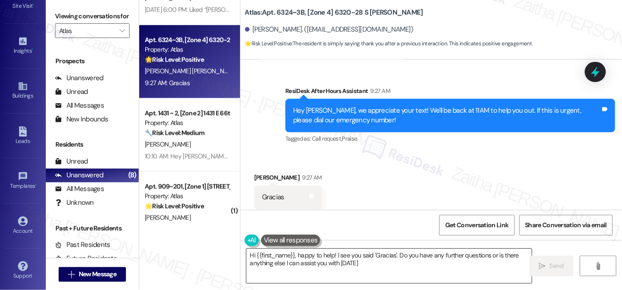
type textarea "Hi {{first_name}}, happy to help! I see you said 'Gracias'. Do you have any fur…"
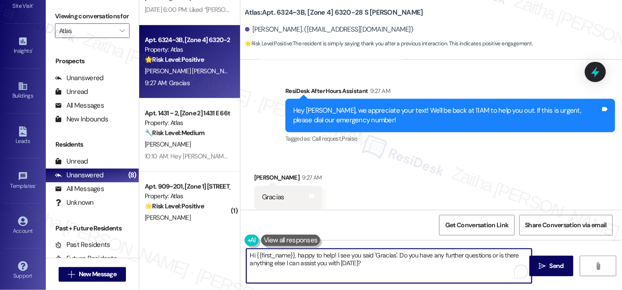
drag, startPoint x: 245, startPoint y: 255, endPoint x: 386, endPoint y: 281, distance: 142.4
click at [386, 281] on textarea "Hi {{first_name}}, happy to help! I see you said 'Gracias'. Do you have any fur…" at bounding box center [388, 266] width 285 height 34
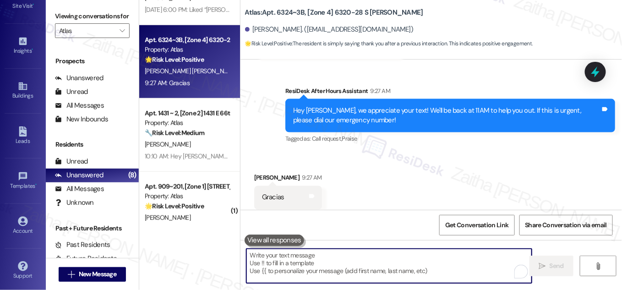
paste textarea "Hi {{first_name}}, good morning! How can I assist you today?"
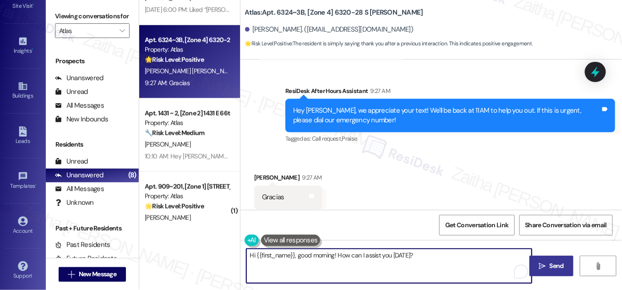
type textarea "Hi {{first_name}}, good morning! How can I assist you today?"
click at [543, 264] on icon "" at bounding box center [542, 265] width 7 height 7
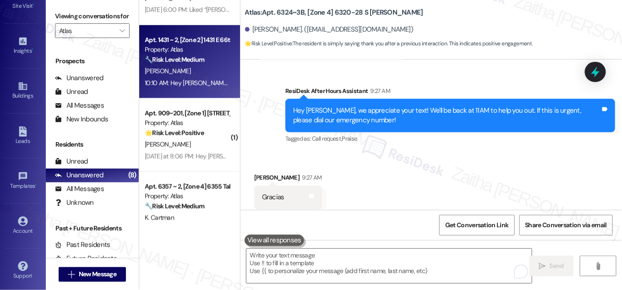
click at [196, 74] on div "T. Vaden" at bounding box center [187, 70] width 87 height 11
type textarea "Fetching suggested responses. Please feel free to read through the conversation…"
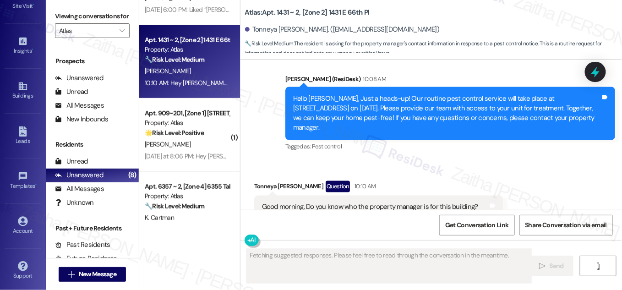
scroll to position [2912, 0]
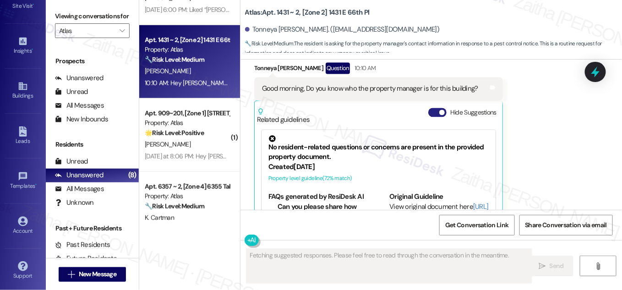
click at [433, 108] on button "Hide Suggestions" at bounding box center [437, 112] width 18 height 9
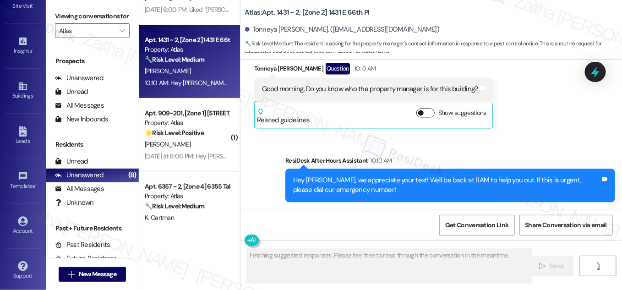
scroll to position [2870, 0]
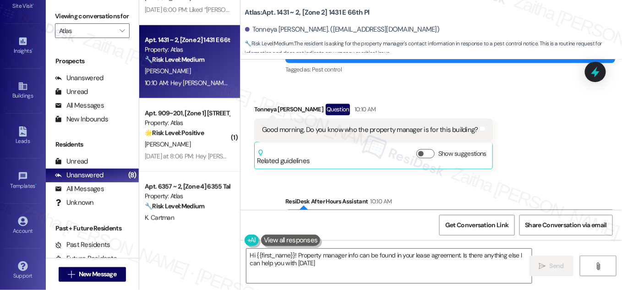
type textarea "Hi {{first_name}}! Property manager info can be found in your lease agreement. …"
click at [424, 149] on button "Show suggestions" at bounding box center [425, 153] width 18 height 9
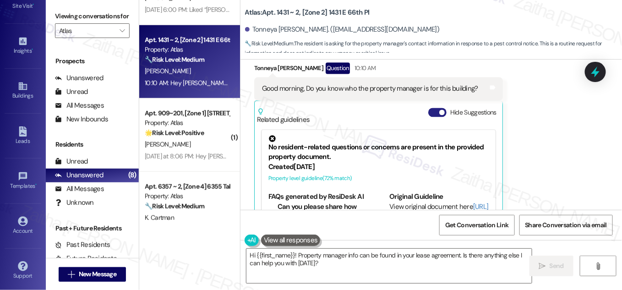
click at [429, 108] on button "Hide Suggestions" at bounding box center [437, 112] width 18 height 9
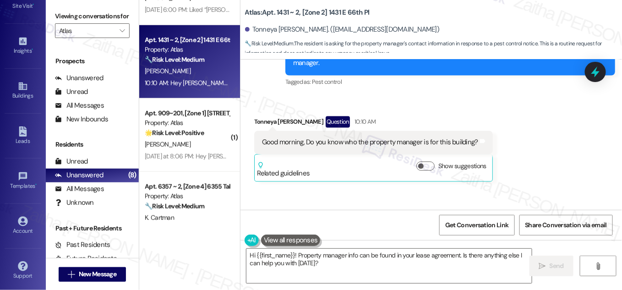
scroll to position [2870, 0]
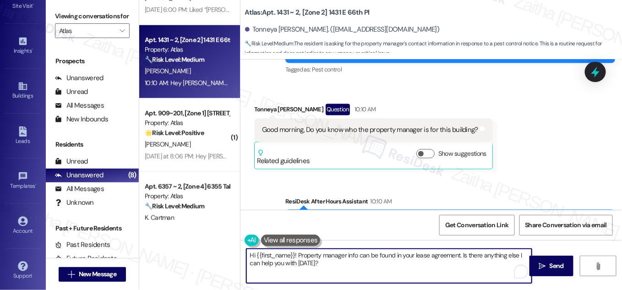
click at [297, 255] on textarea "Hi {{first_name}}! Property manager info can be found in your lease agreement. …" at bounding box center [388, 266] width 285 height 34
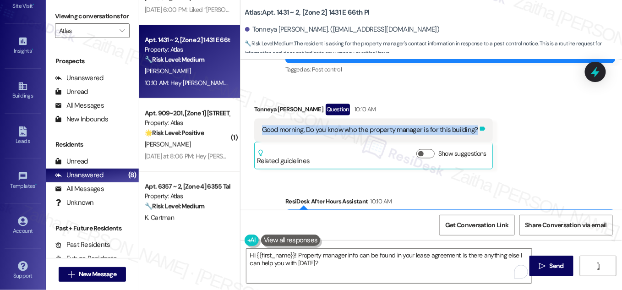
drag, startPoint x: 250, startPoint y: 90, endPoint x: 473, endPoint y: 92, distance: 223.4
click at [473, 97] on div "Received via SMS Tonneya Vaden Question 10:10 AM Good morning, Do you know who …" at bounding box center [373, 136] width 252 height 79
copy div "Good morning, Do you know who the property manager is for this building? Tags a…"
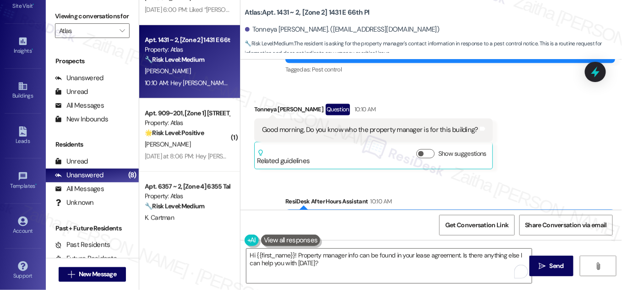
click at [544, 128] on div "Received via SMS Tonneya Vaden Question 10:10 AM Good morning, Do you know who …" at bounding box center [430, 129] width 381 height 93
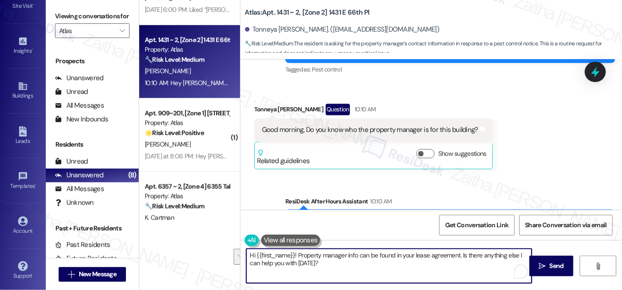
drag, startPoint x: 247, startPoint y: 254, endPoint x: 349, endPoint y: 265, distance: 102.7
click at [349, 265] on textarea "Hi {{first_name}}! Property manager info can be found in your lease agreement. …" at bounding box center [388, 266] width 285 height 34
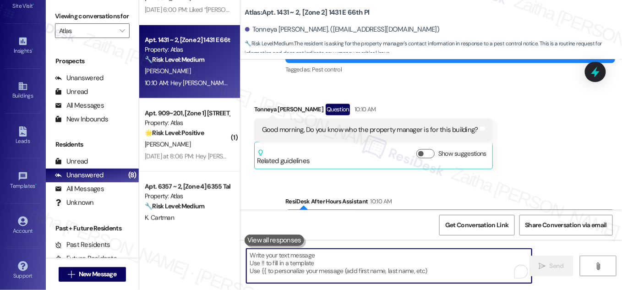
paste textarea "Good morning! The property manager for this building is Amber H, as it falls un…"
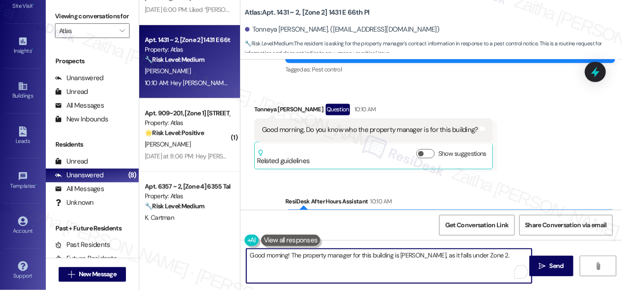
click at [255, 104] on div "Tonneya Vaden Question 10:10 AM" at bounding box center [373, 111] width 239 height 15
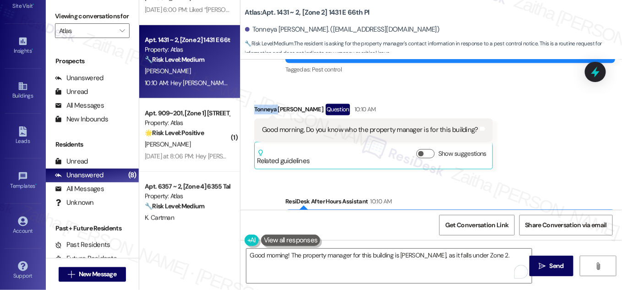
click at [255, 104] on div "Tonneya Vaden Question 10:10 AM" at bounding box center [373, 111] width 239 height 15
copy div "Tonneya"
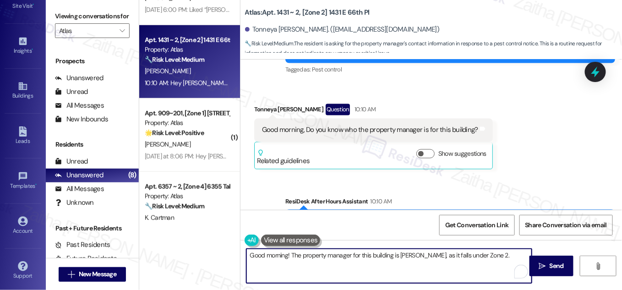
click at [285, 256] on textarea "Good morning! The property manager for this building is Amber H, as it falls un…" at bounding box center [388, 266] width 285 height 34
paste textarea "Tonneya"
type textarea "Good morning, Tonneya! The property manager for this building is Amber H, as it…"
click at [558, 264] on span "Send" at bounding box center [556, 266] width 14 height 10
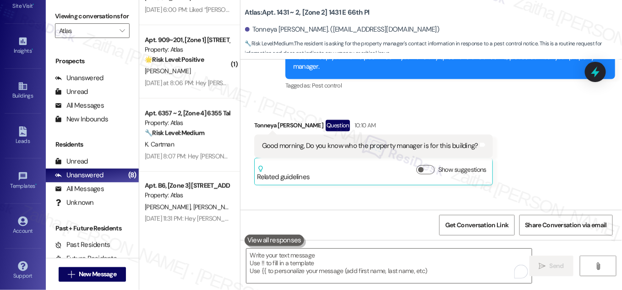
scroll to position [2934, 0]
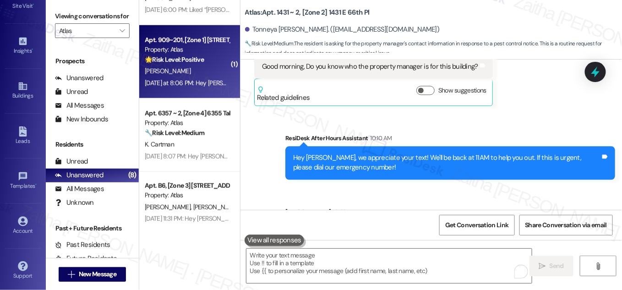
click at [173, 80] on div "Yesterday at 8:06 PM: Hey Selena, we appreciate your text! We'll be back at 11A…" at bounding box center [351, 83] width 413 height 8
type textarea "Fetching suggested responses. Please feel free to read through the conversation…"
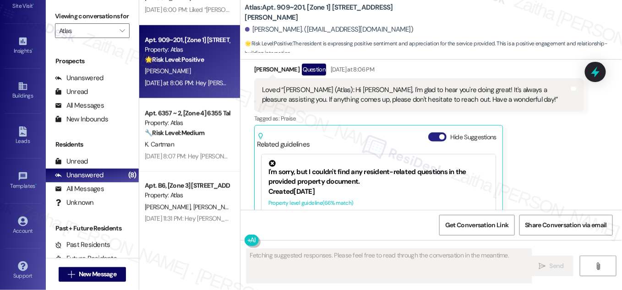
click at [433, 217] on div "Original Guideline" at bounding box center [438, 222] width 99 height 10
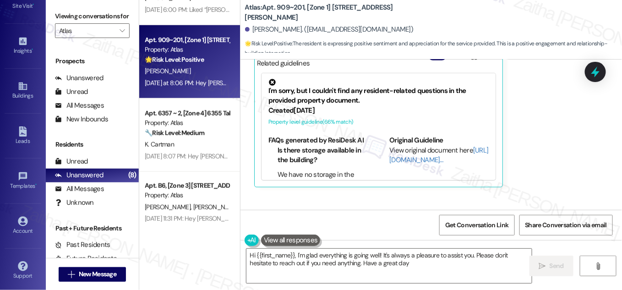
type textarea "Hi {{first_name}}, I'm glad everything is going well! It's always a pleasure to…"
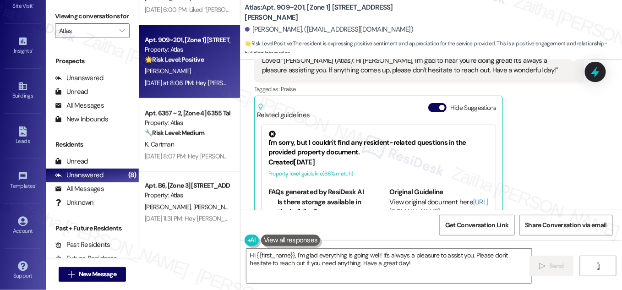
scroll to position [4672, 0]
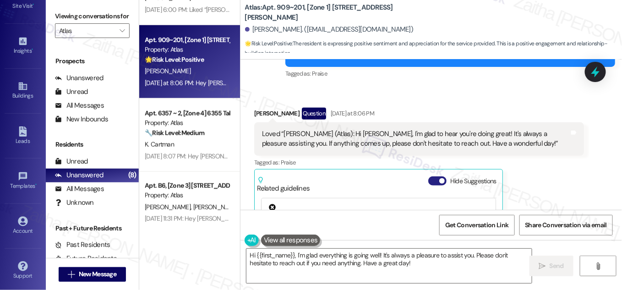
click at [434, 176] on button "Hide Suggestions" at bounding box center [437, 180] width 18 height 9
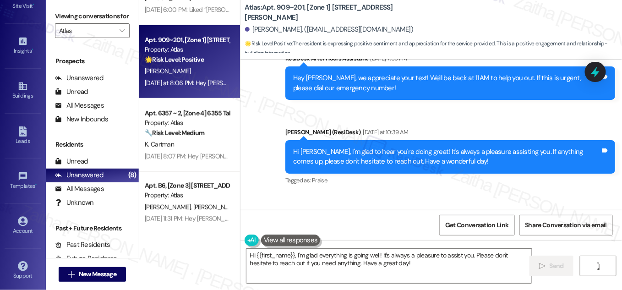
scroll to position [4547, 0]
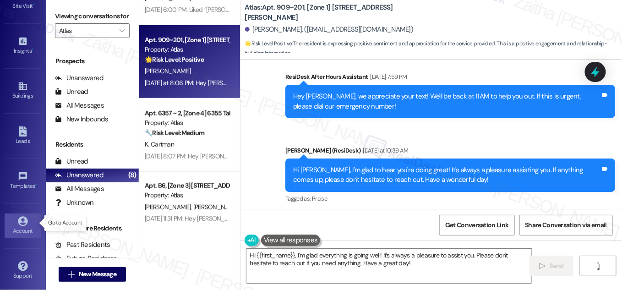
click at [24, 226] on div "Account" at bounding box center [23, 230] width 46 height 9
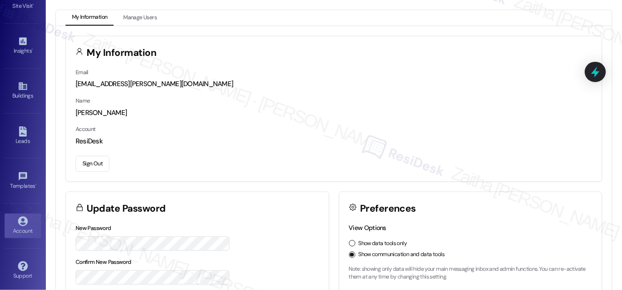
click at [91, 160] on button "Sign Out" at bounding box center [93, 164] width 34 height 16
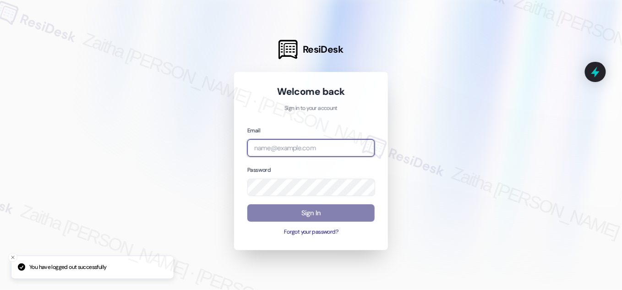
click at [293, 144] on input "email" at bounding box center [310, 148] width 127 height 18
type input "automated-surveys-jag-zaitha.mae.garcia@jag.com"
